Goal: Find specific page/section: Find specific page/section

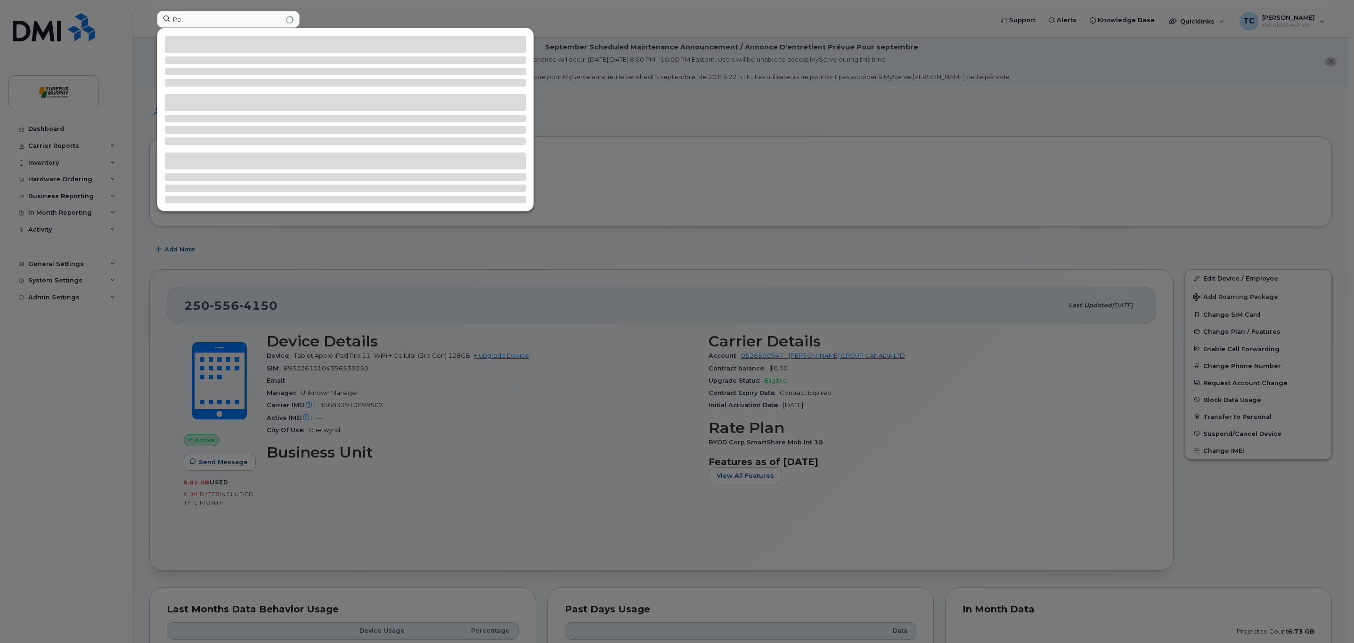
type input "P"
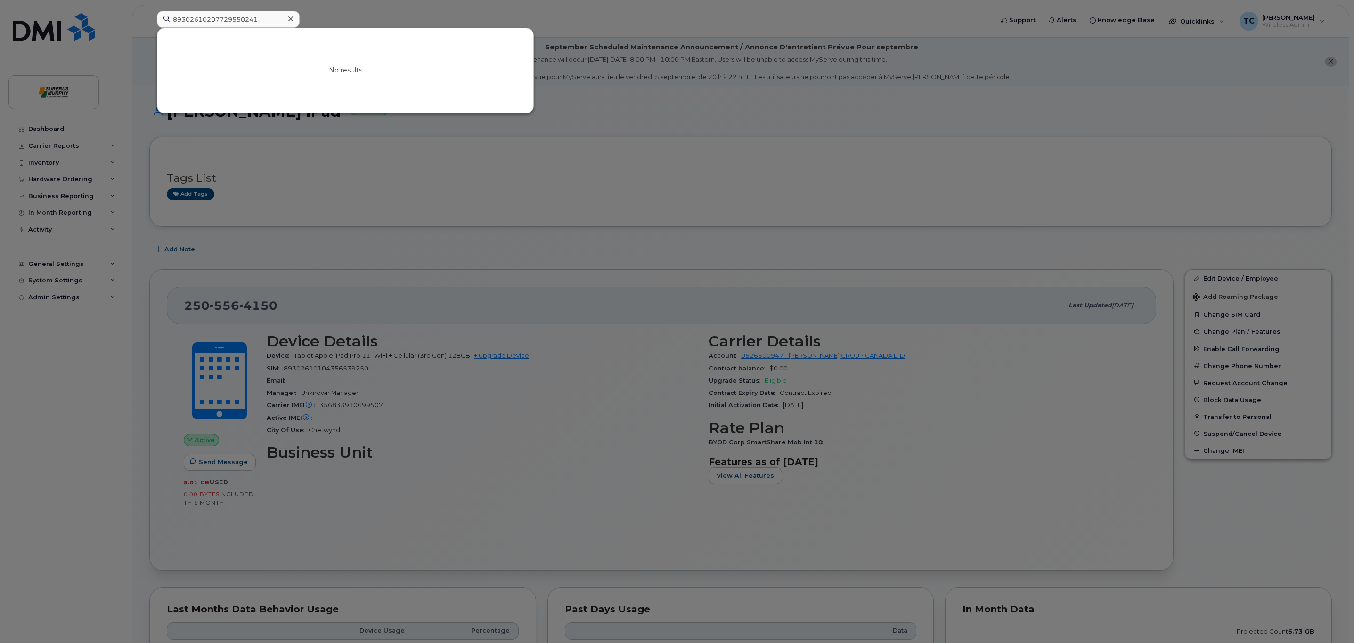
type input "89302610207729550241"
click at [292, 17] on icon at bounding box center [290, 18] width 5 height 5
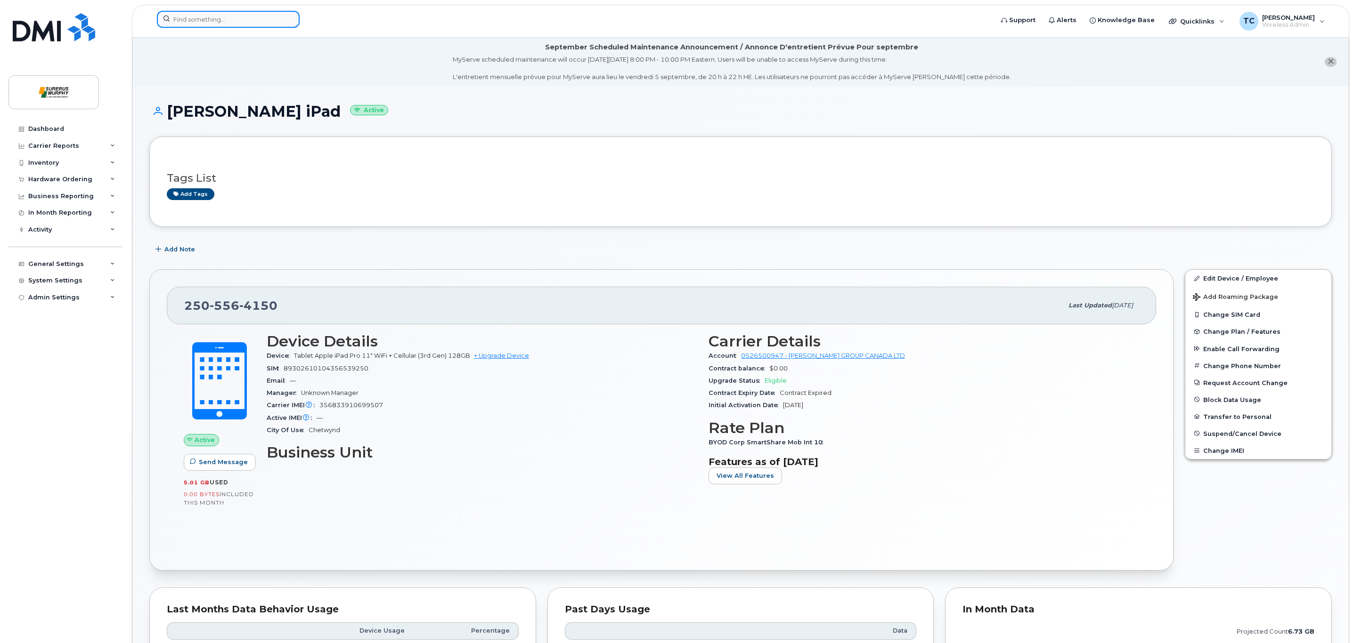
click at [224, 24] on input at bounding box center [228, 19] width 143 height 17
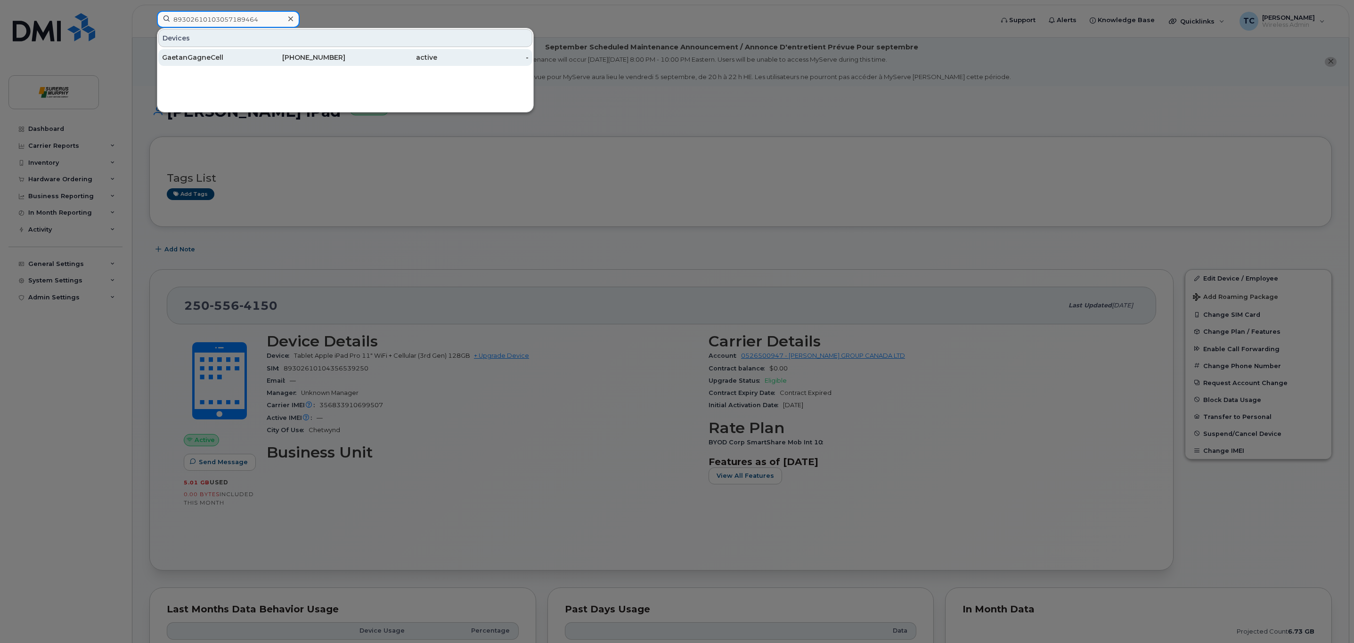
type input "89302610103057189464"
click at [214, 57] on div "GaetanGagneCell" at bounding box center [208, 57] width 92 height 9
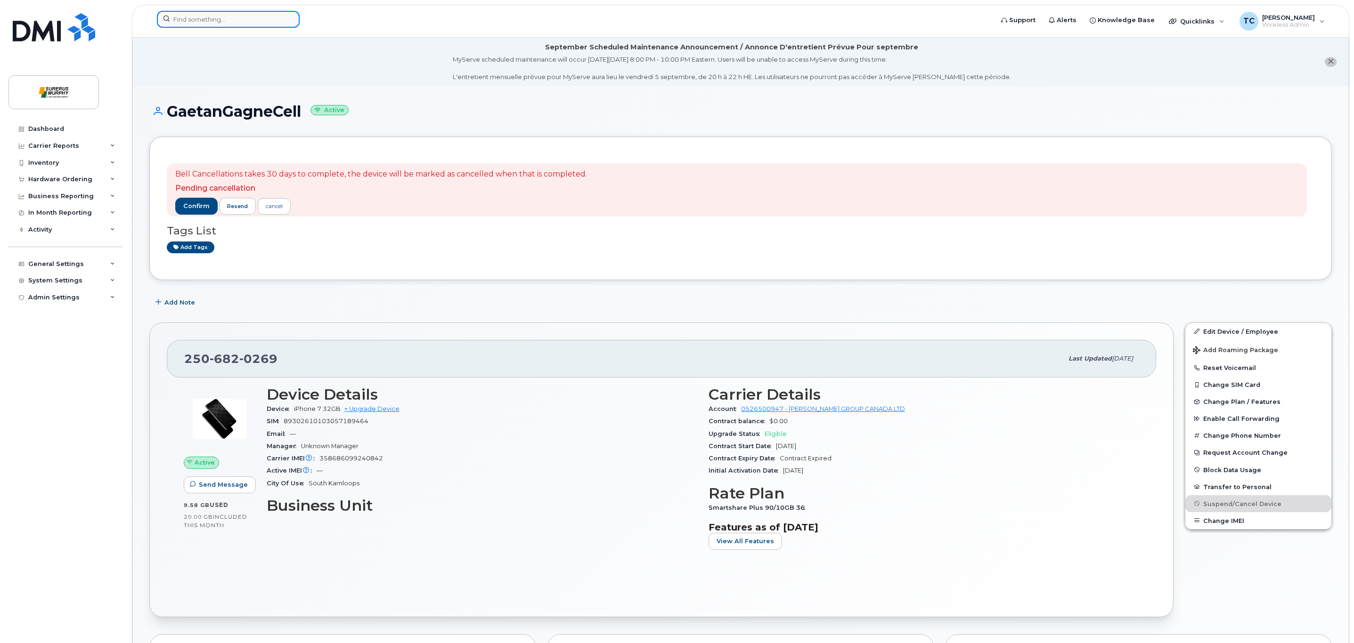
click at [256, 22] on input at bounding box center [228, 19] width 143 height 17
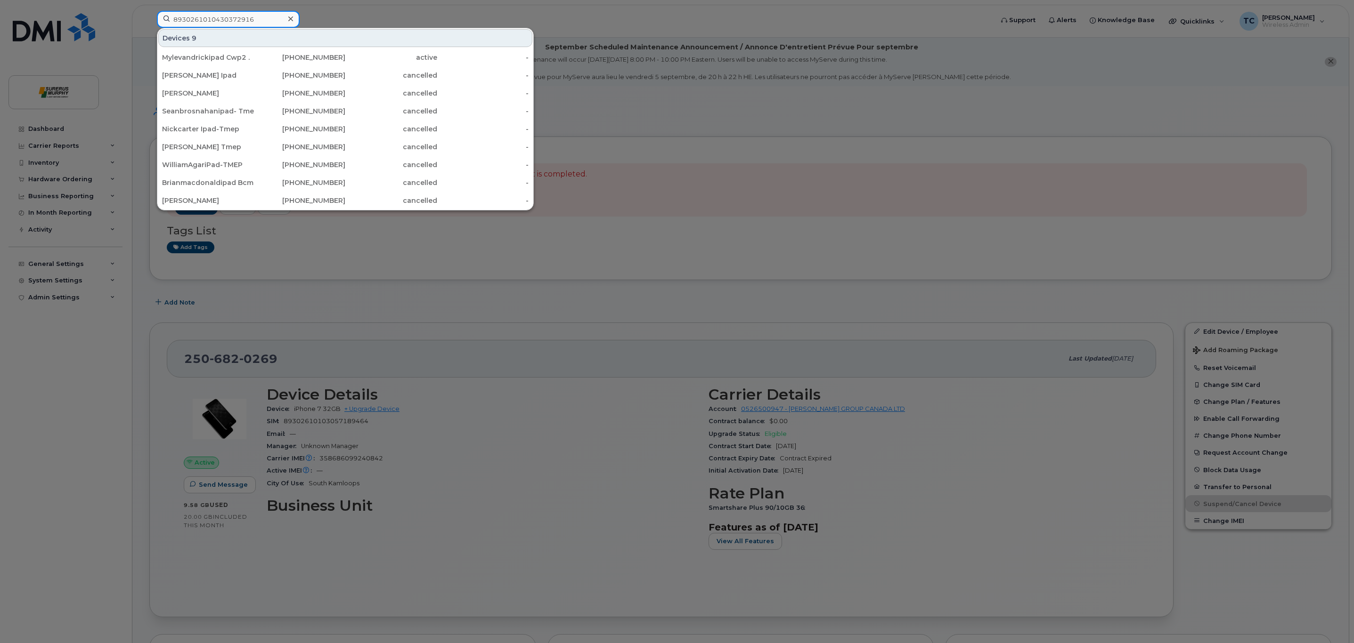
type input "89302610104303729160"
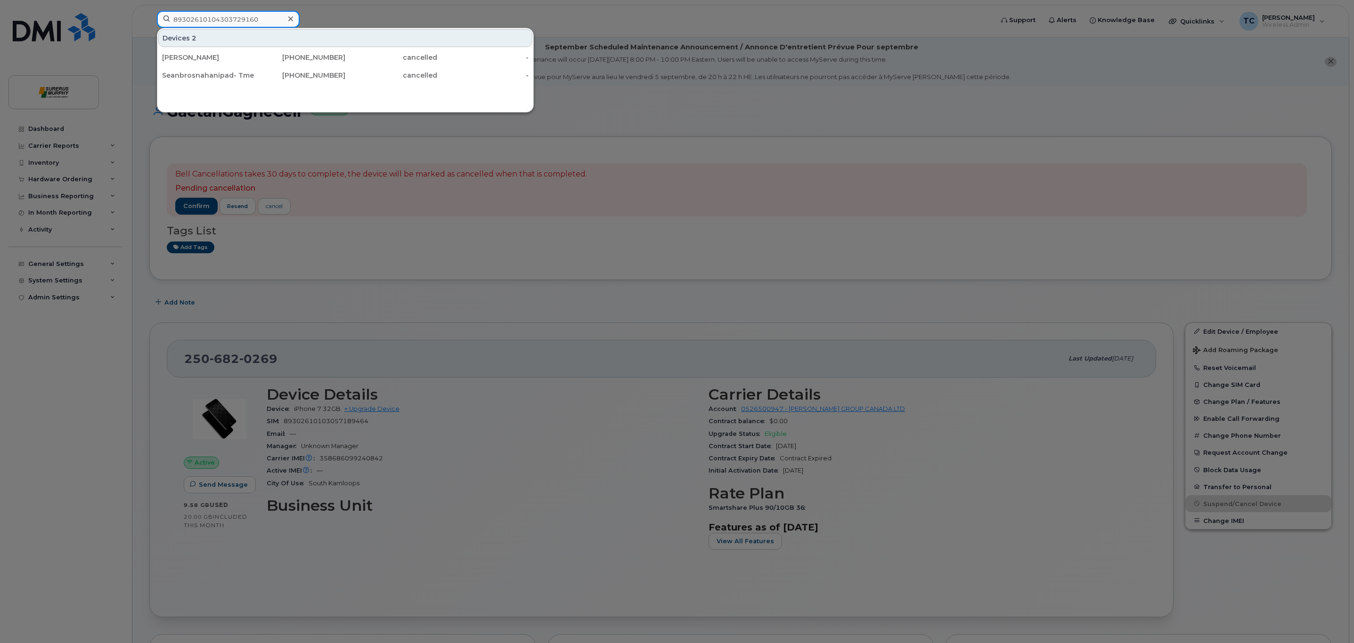
click at [264, 16] on input "89302610104303729160" at bounding box center [228, 19] width 143 height 17
type input "89302610104339694313"
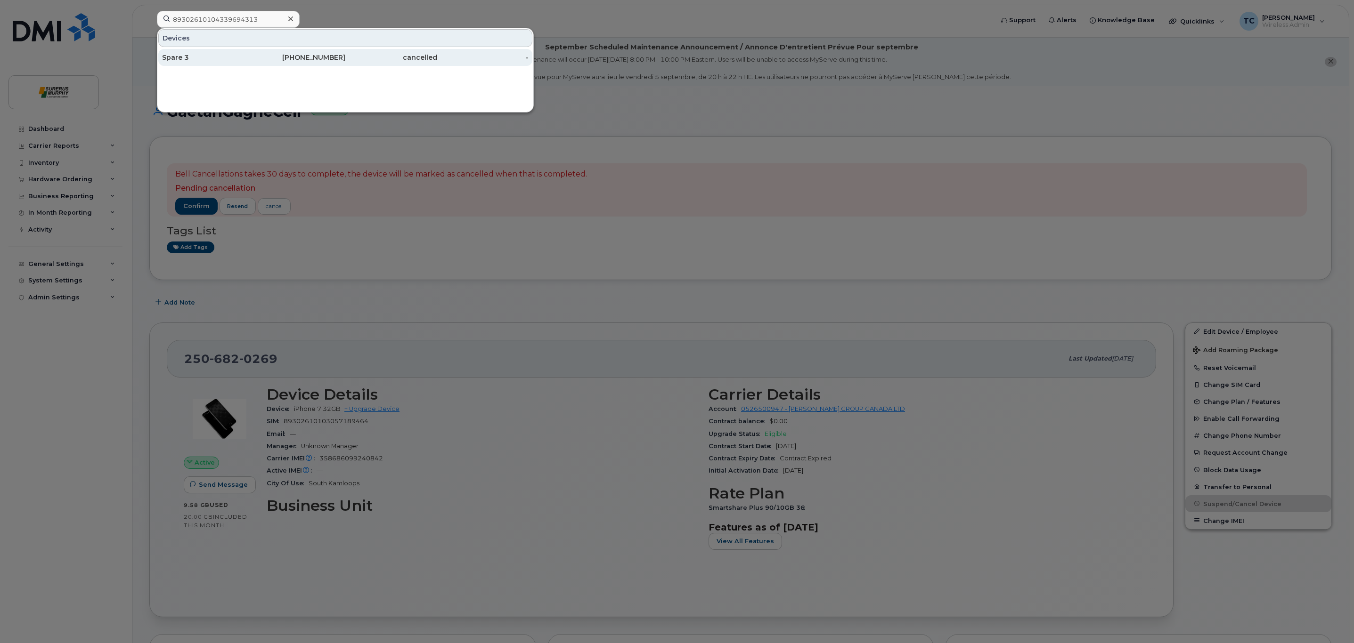
click at [205, 54] on div "Spare 3" at bounding box center [208, 57] width 92 height 9
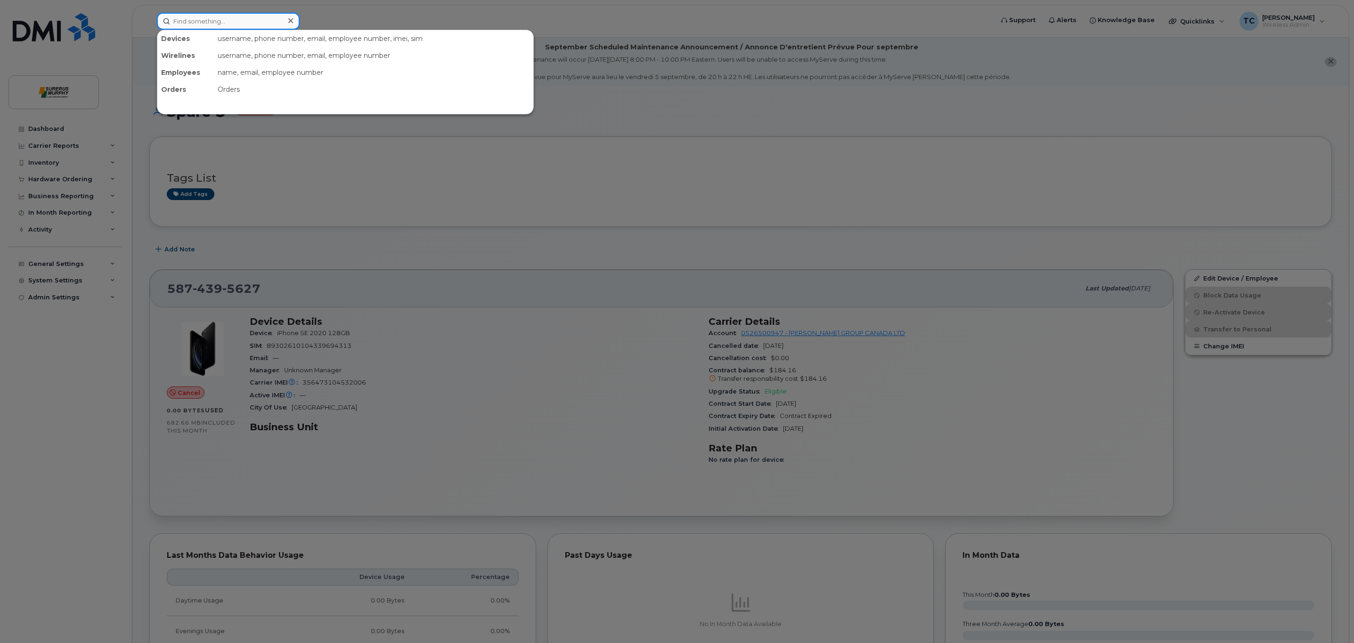
click at [230, 16] on input at bounding box center [228, 21] width 143 height 17
type input "89302610207703918539"
